Goal: Task Accomplishment & Management: Manage account settings

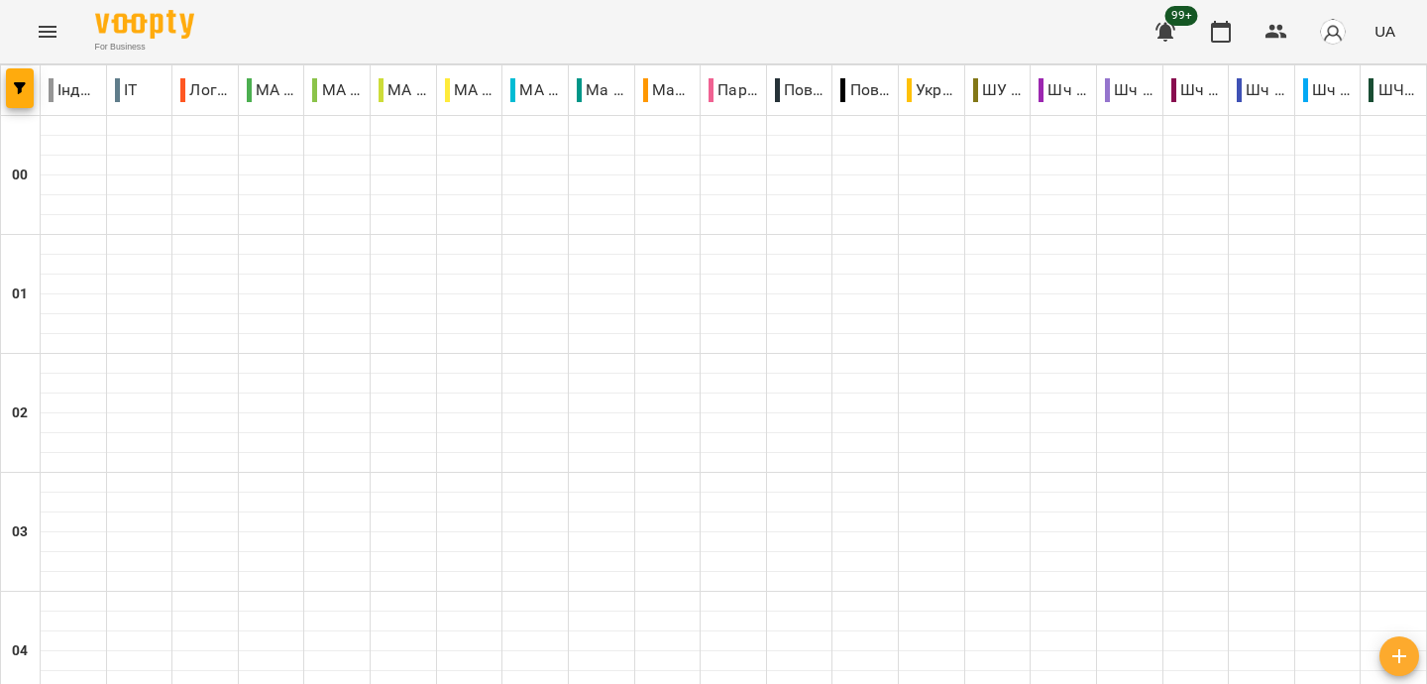
scroll to position [2235, 0]
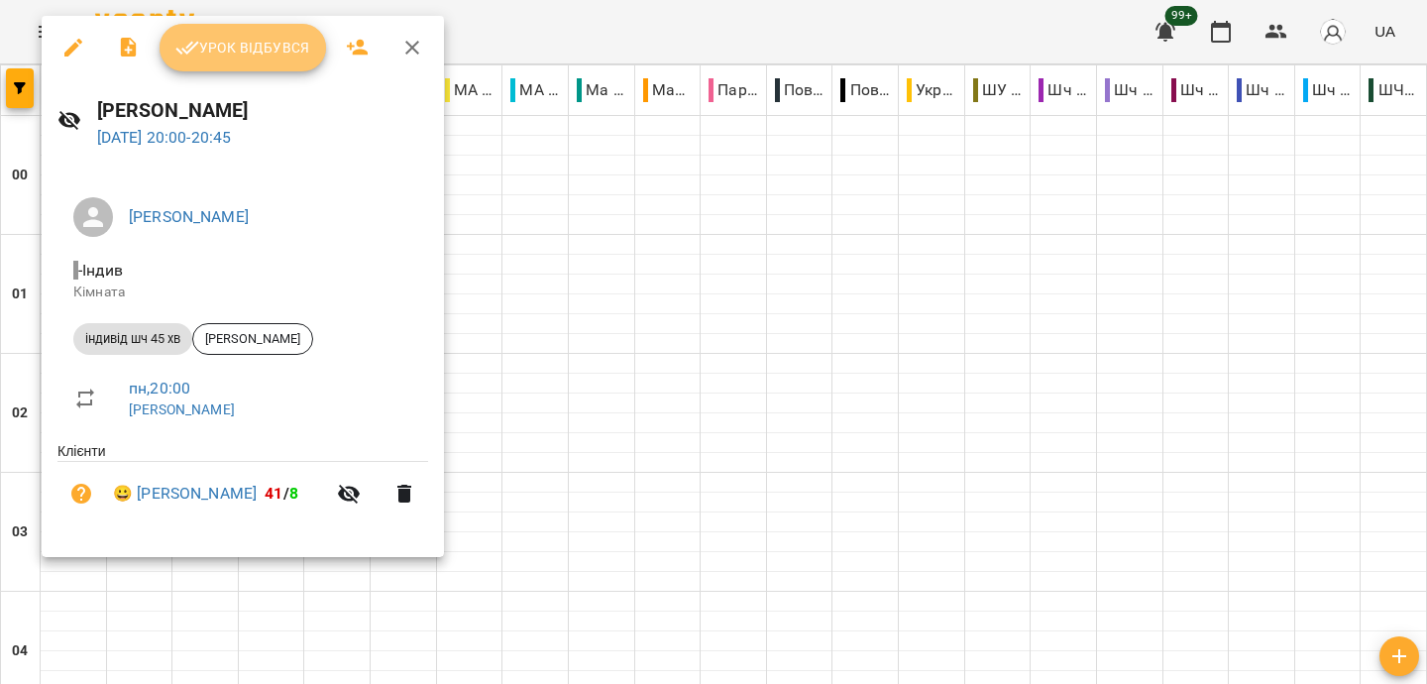
click at [256, 58] on span "Урок відбувся" at bounding box center [242, 48] width 135 height 24
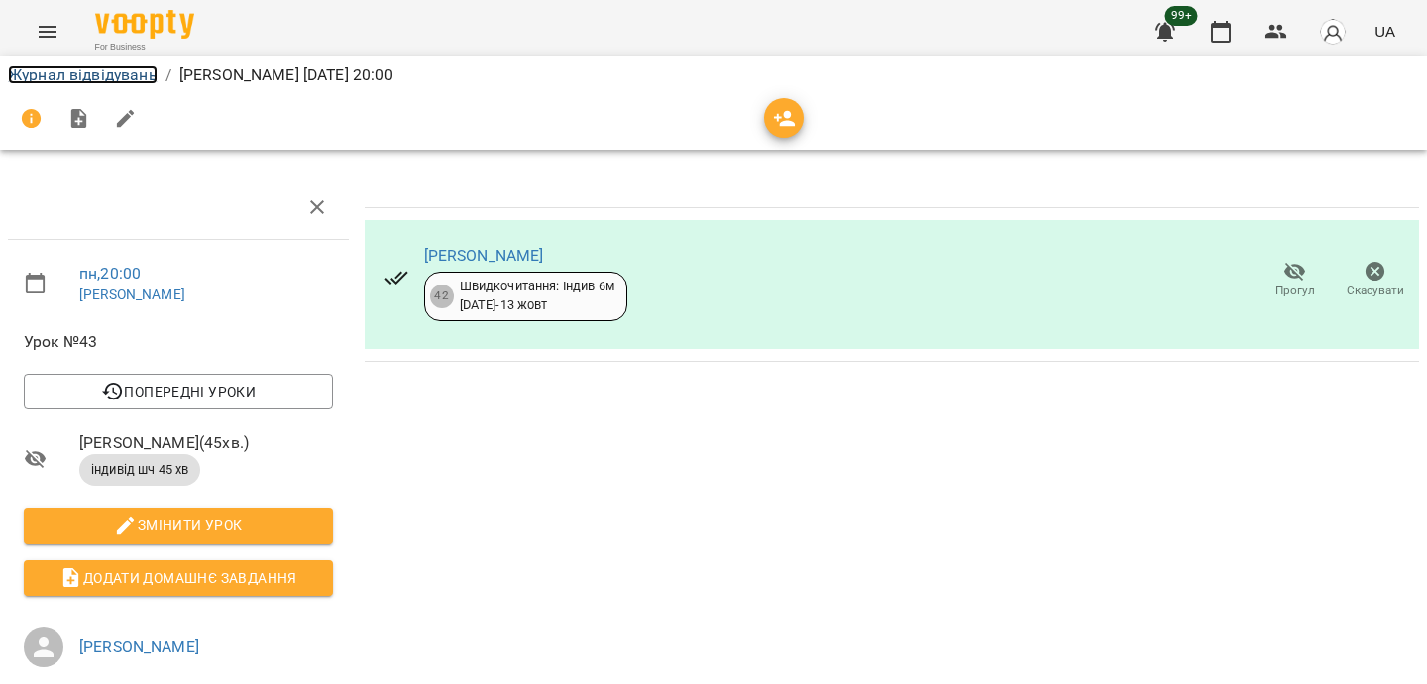
click at [113, 77] on link "Журнал відвідувань" at bounding box center [83, 74] width 150 height 19
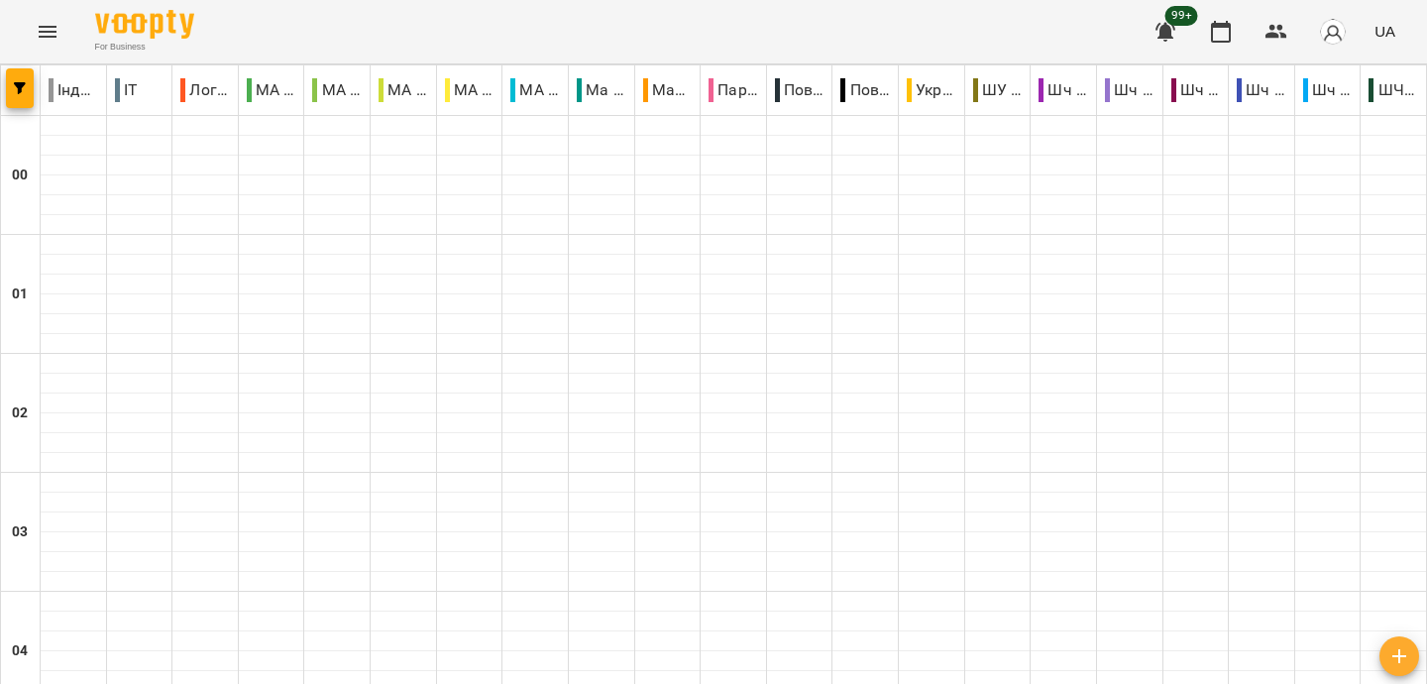
scroll to position [1904, 0]
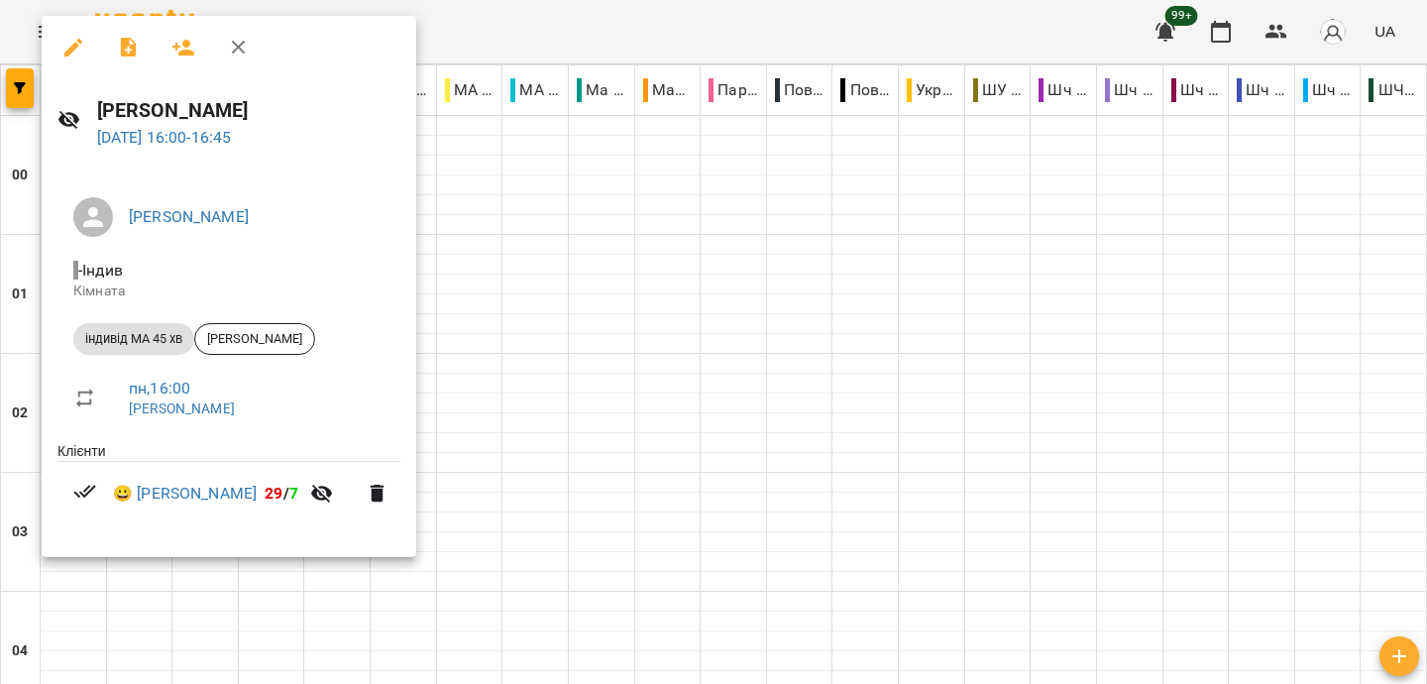
click at [605, 36] on div at bounding box center [713, 342] width 1427 height 684
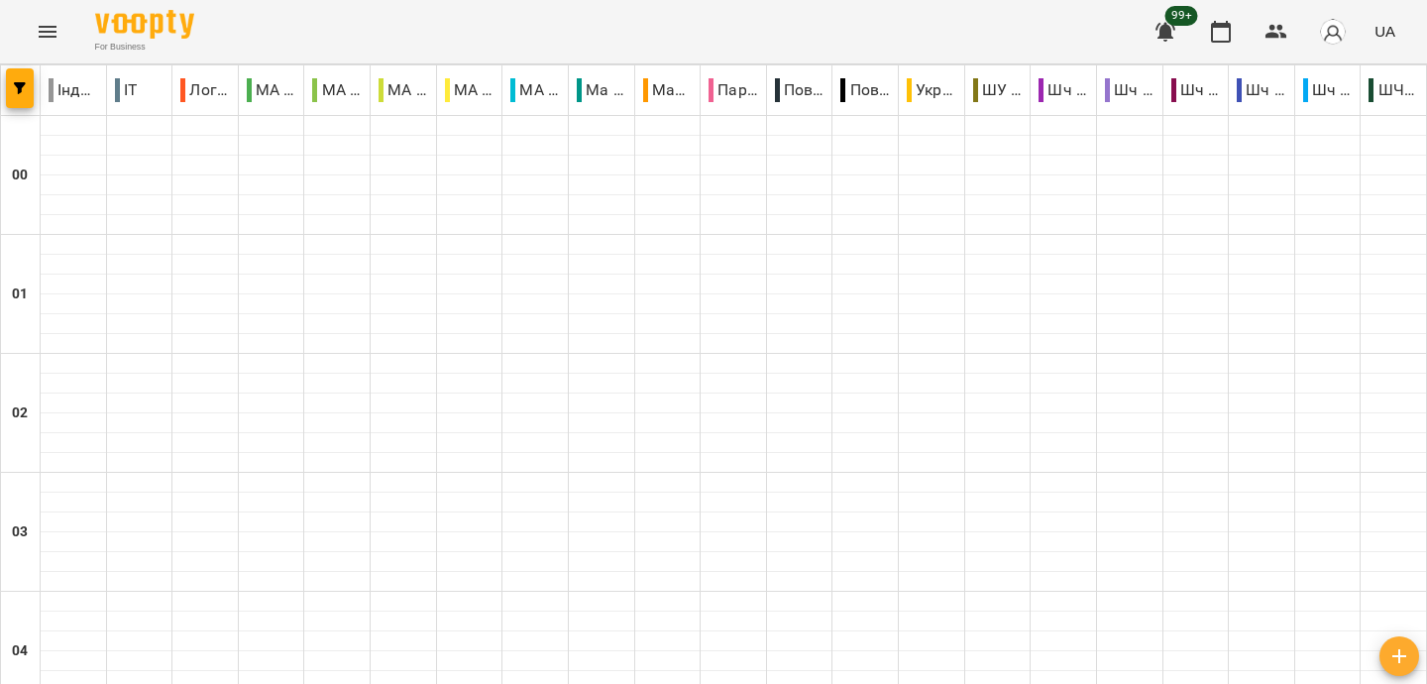
scroll to position [2361, 0]
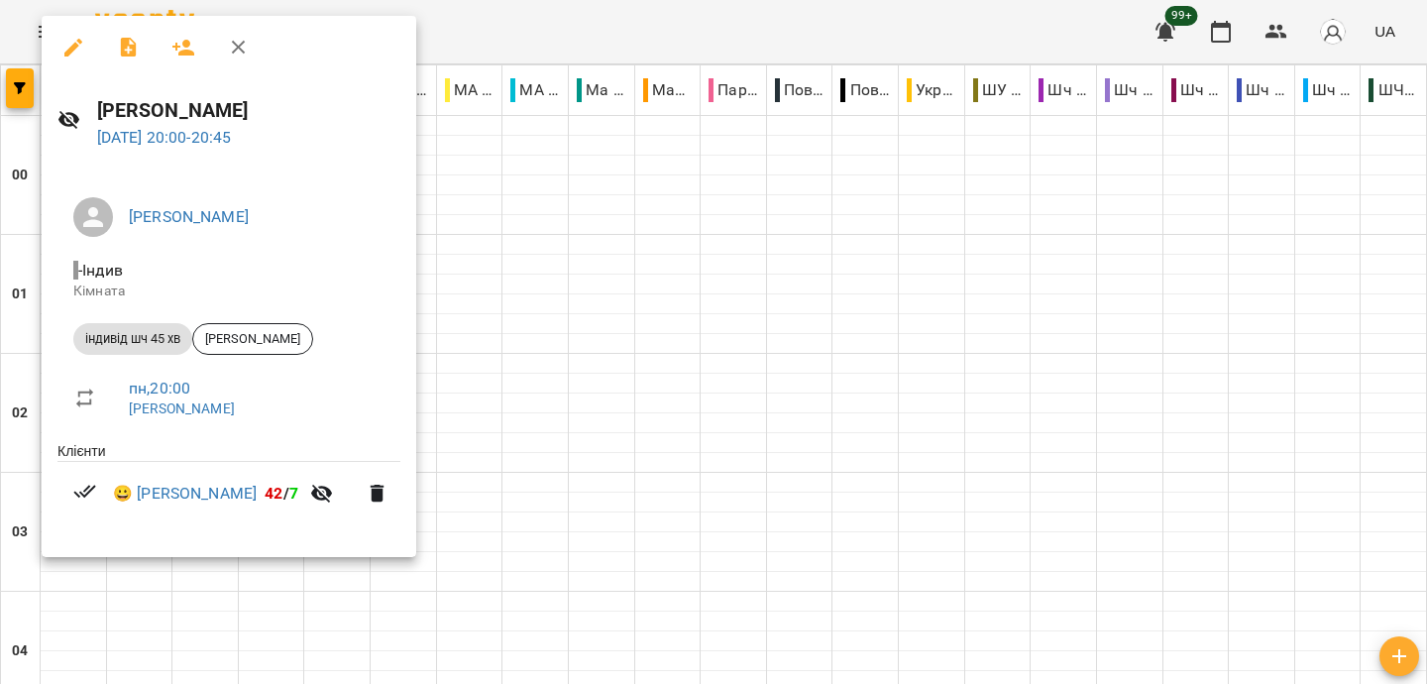
click at [597, 24] on div at bounding box center [713, 342] width 1427 height 684
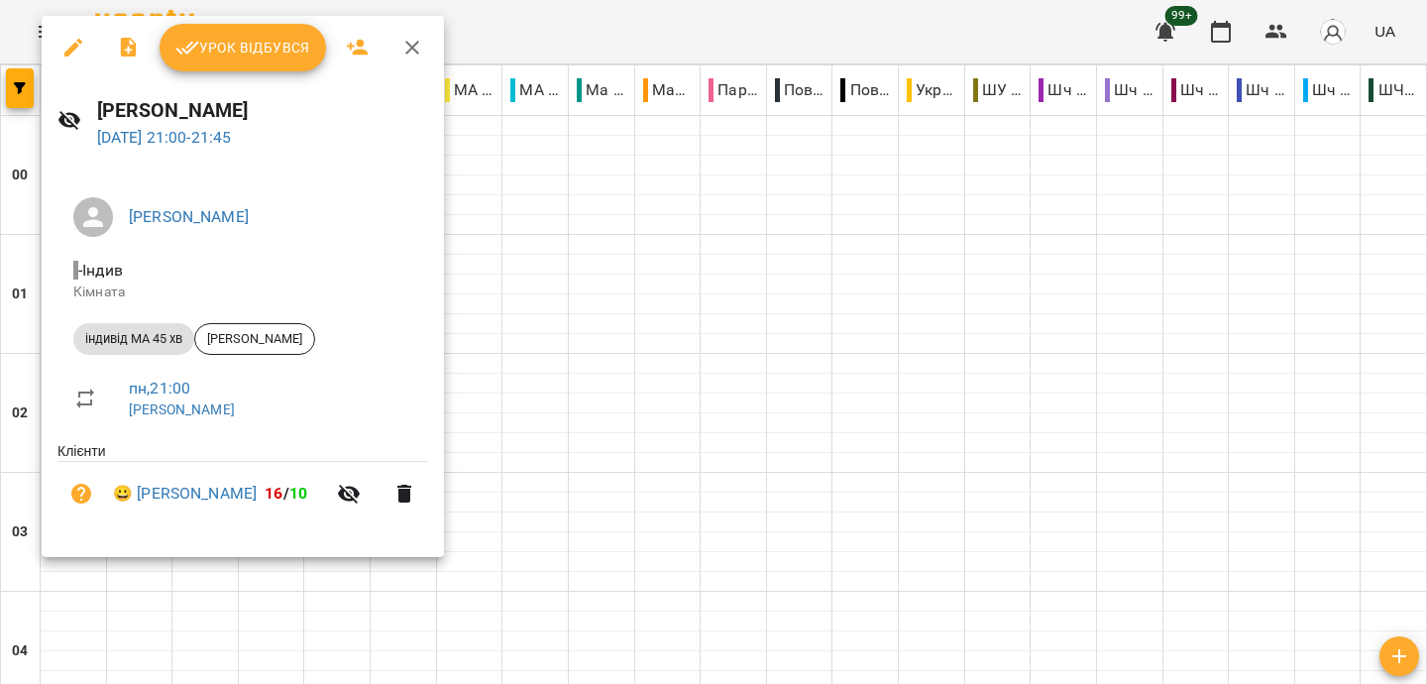
click at [679, 37] on div at bounding box center [713, 342] width 1427 height 684
